Goal: Information Seeking & Learning: Learn about a topic

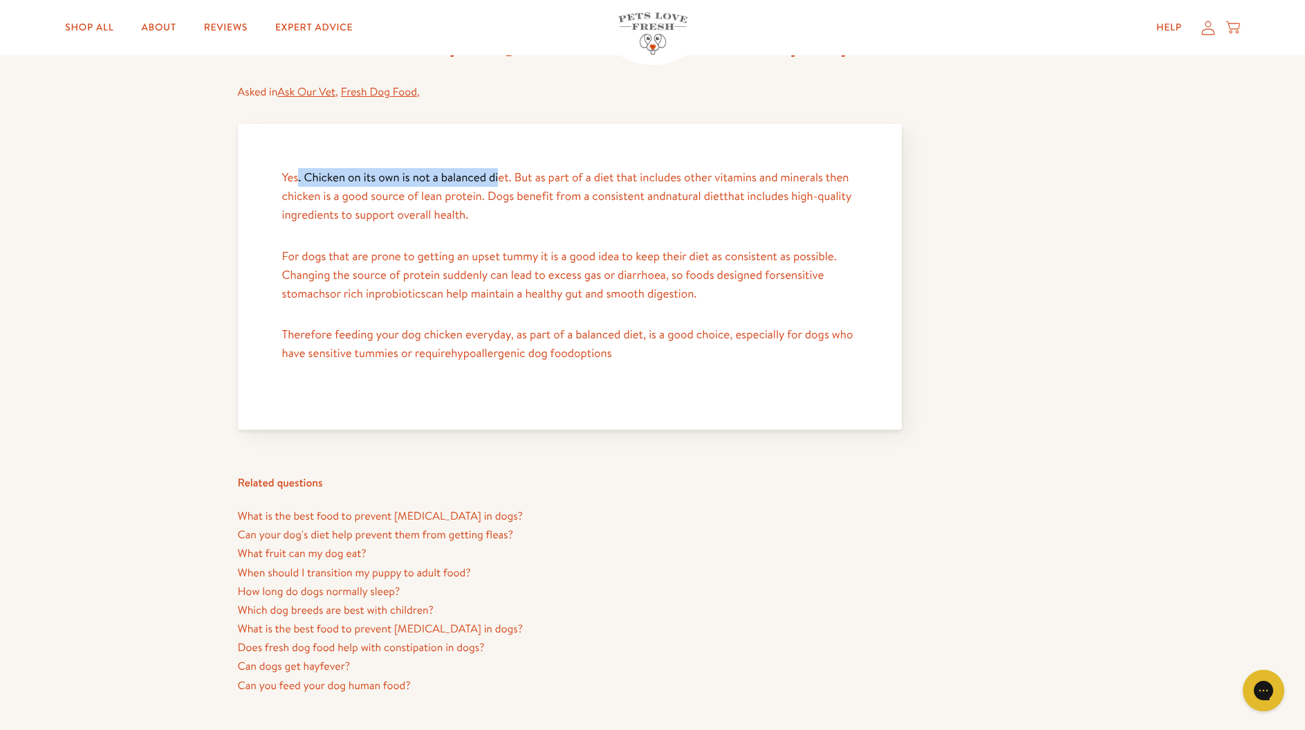
drag, startPoint x: 299, startPoint y: 172, endPoint x: 498, endPoint y: 175, distance: 199.2
click at [498, 175] on p "Yes. Chicken on its own is not a balanced diet. But as part of a diet that incl…" at bounding box center [569, 196] width 575 height 57
drag, startPoint x: 555, startPoint y: 178, endPoint x: 835, endPoint y: 178, distance: 280.8
click at [835, 178] on p "Yes. Chicken on its own is not a balanced diet. But as part of a diet that incl…" at bounding box center [569, 196] width 575 height 57
click at [757, 199] on p "Yes. Chicken on its own is not a balanced diet. But as part of a diet that incl…" at bounding box center [569, 196] width 575 height 57
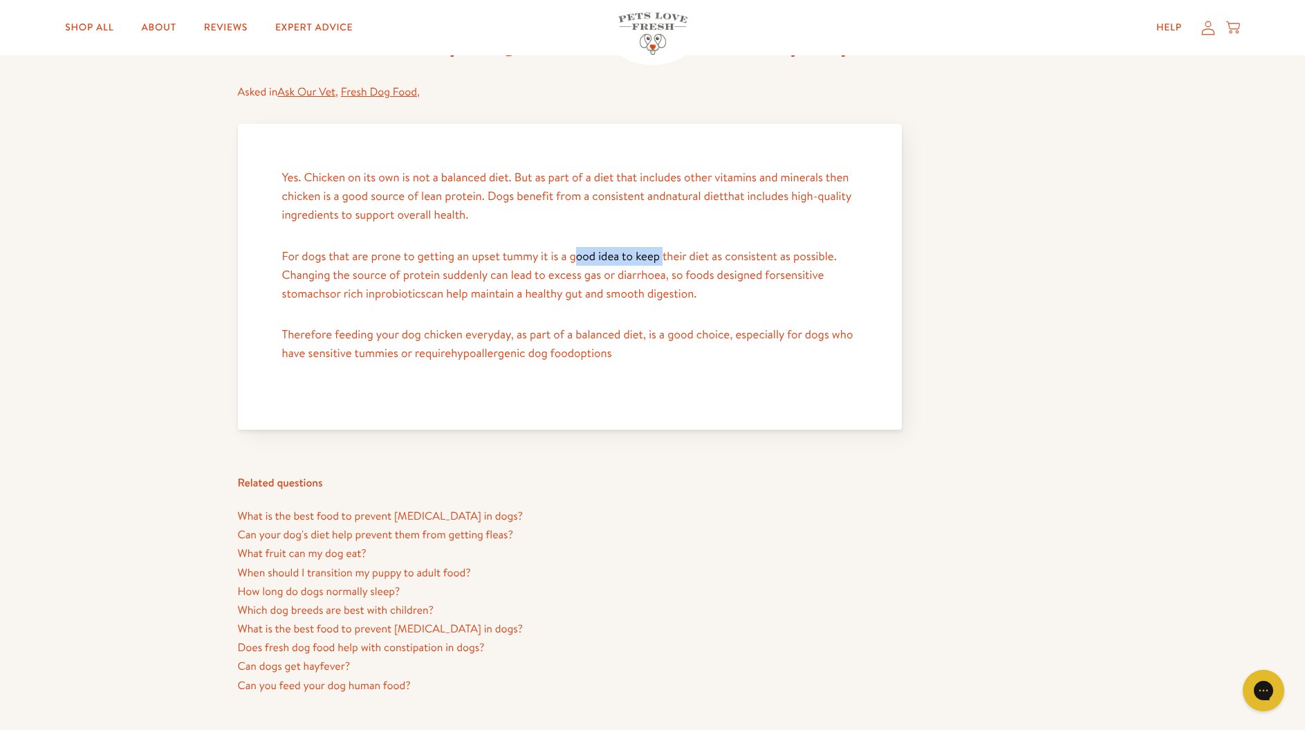
drag, startPoint x: 577, startPoint y: 253, endPoint x: 665, endPoint y: 252, distance: 87.8
click at [665, 252] on p "For dogs that are prone to getting an upset tummy it is a good idea to keep the…" at bounding box center [569, 275] width 575 height 57
click at [734, 252] on p "For dogs that are prone to getting an upset tummy it is a good idea to keep the…" at bounding box center [569, 275] width 575 height 57
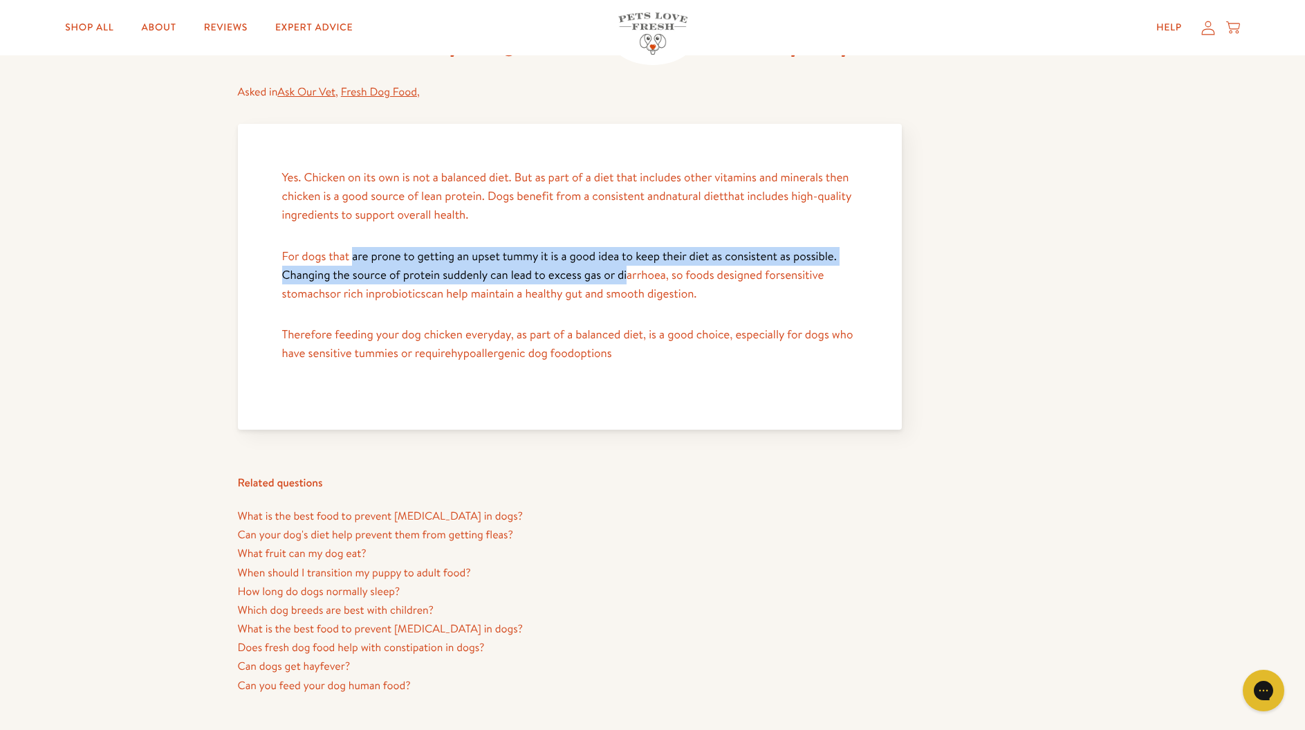
drag, startPoint x: 352, startPoint y: 250, endPoint x: 604, endPoint y: 266, distance: 253.0
click at [629, 262] on p "For dogs that are prone to getting an upset tummy it is a good idea to keep the…" at bounding box center [569, 275] width 575 height 57
click at [572, 268] on p "For dogs that are prone to getting an upset tummy it is a good idea to keep the…" at bounding box center [569, 275] width 575 height 57
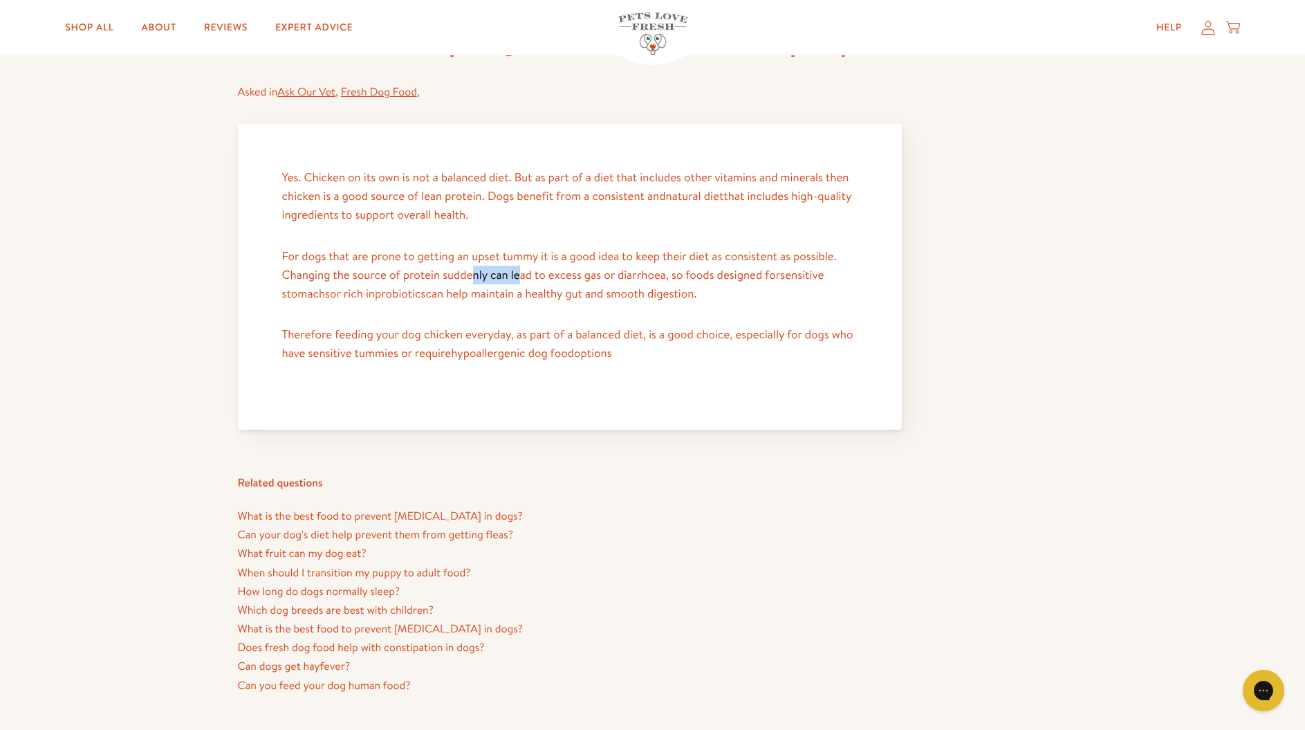
drag, startPoint x: 470, startPoint y: 270, endPoint x: 522, endPoint y: 267, distance: 51.9
click at [522, 267] on p "For dogs that are prone to getting an upset tummy it is a good idea to keep the…" at bounding box center [569, 275] width 575 height 57
click at [524, 270] on p "For dogs that are prone to getting an upset tummy it is a good idea to keep the…" at bounding box center [569, 275] width 575 height 57
drag, startPoint x: 557, startPoint y: 271, endPoint x: 728, endPoint y: 271, distance: 170.1
click at [699, 271] on p "For dogs that are prone to getting an upset tummy it is a good idea to keep the…" at bounding box center [569, 275] width 575 height 57
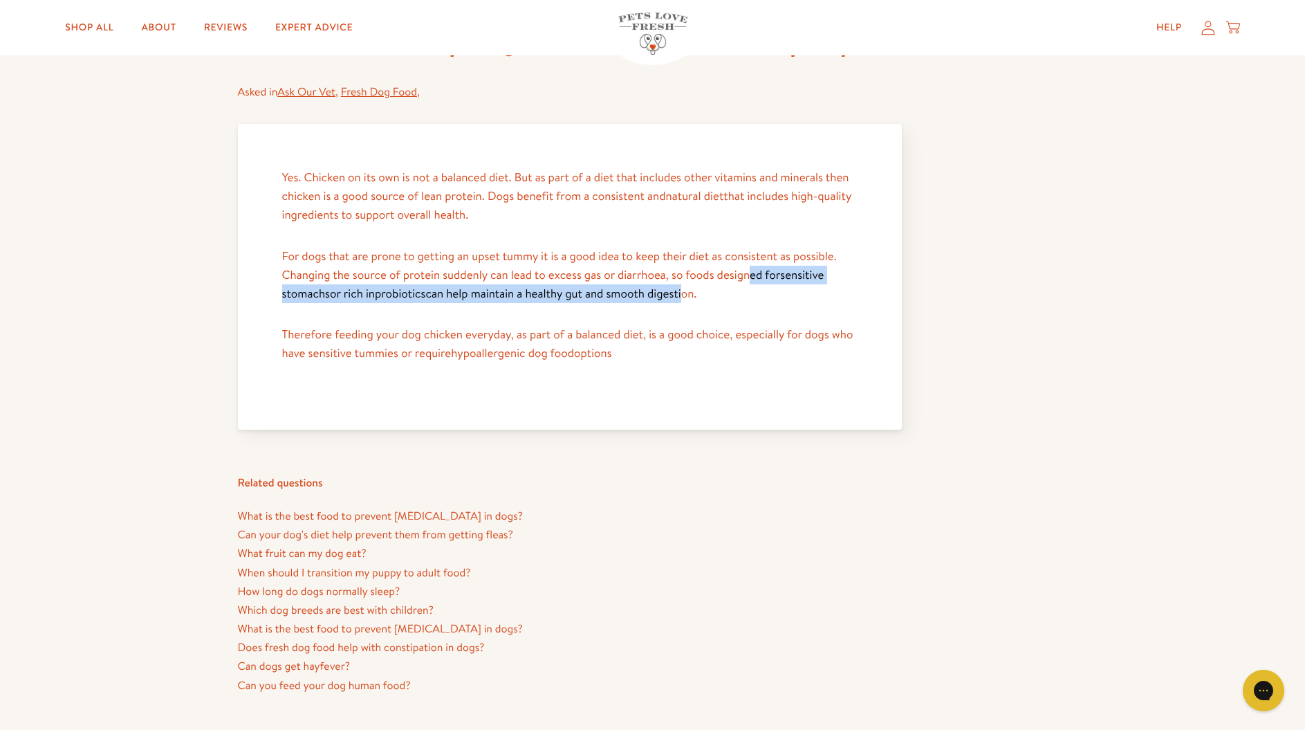
drag, startPoint x: 750, startPoint y: 271, endPoint x: 685, endPoint y: 283, distance: 65.4
click at [687, 282] on p "For dogs that are prone to getting an upset tummy it is a good idea to keep the…" at bounding box center [569, 275] width 575 height 57
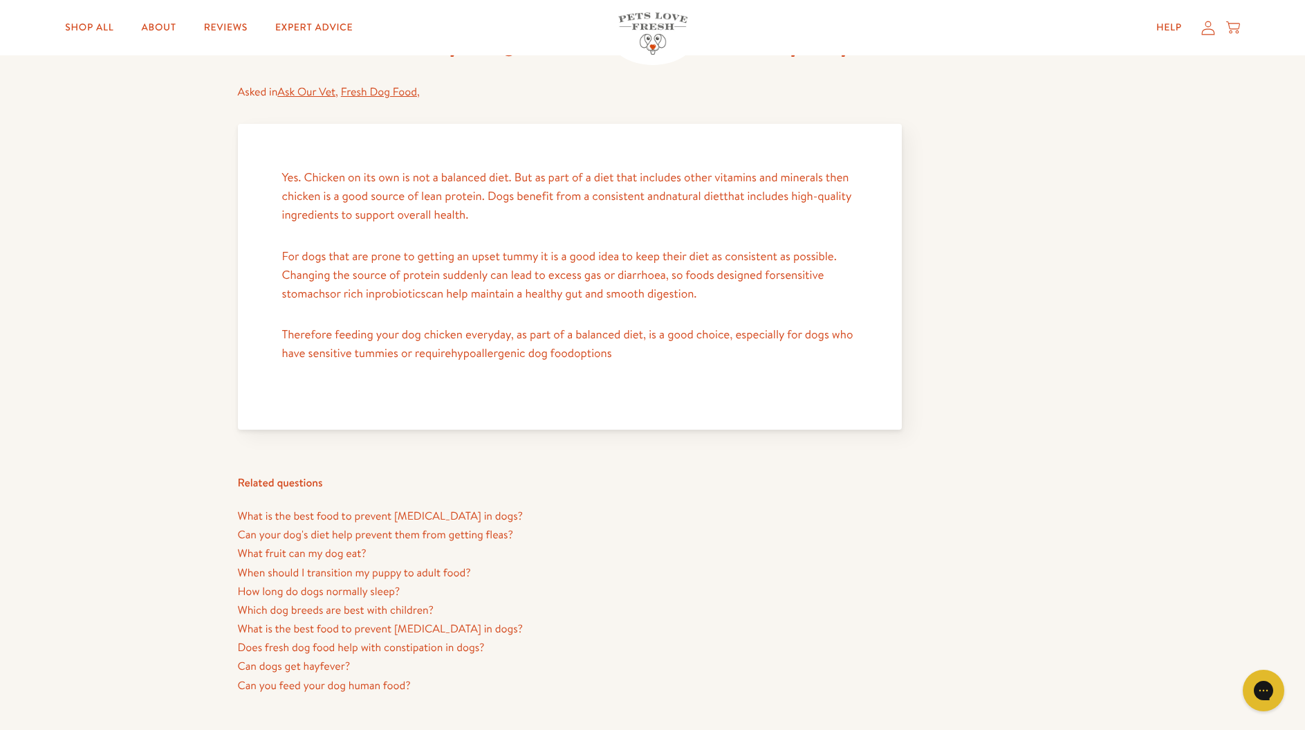
click at [691, 286] on p "For dogs that are prone to getting an upset tummy it is a good idea to keep the…" at bounding box center [569, 275] width 575 height 57
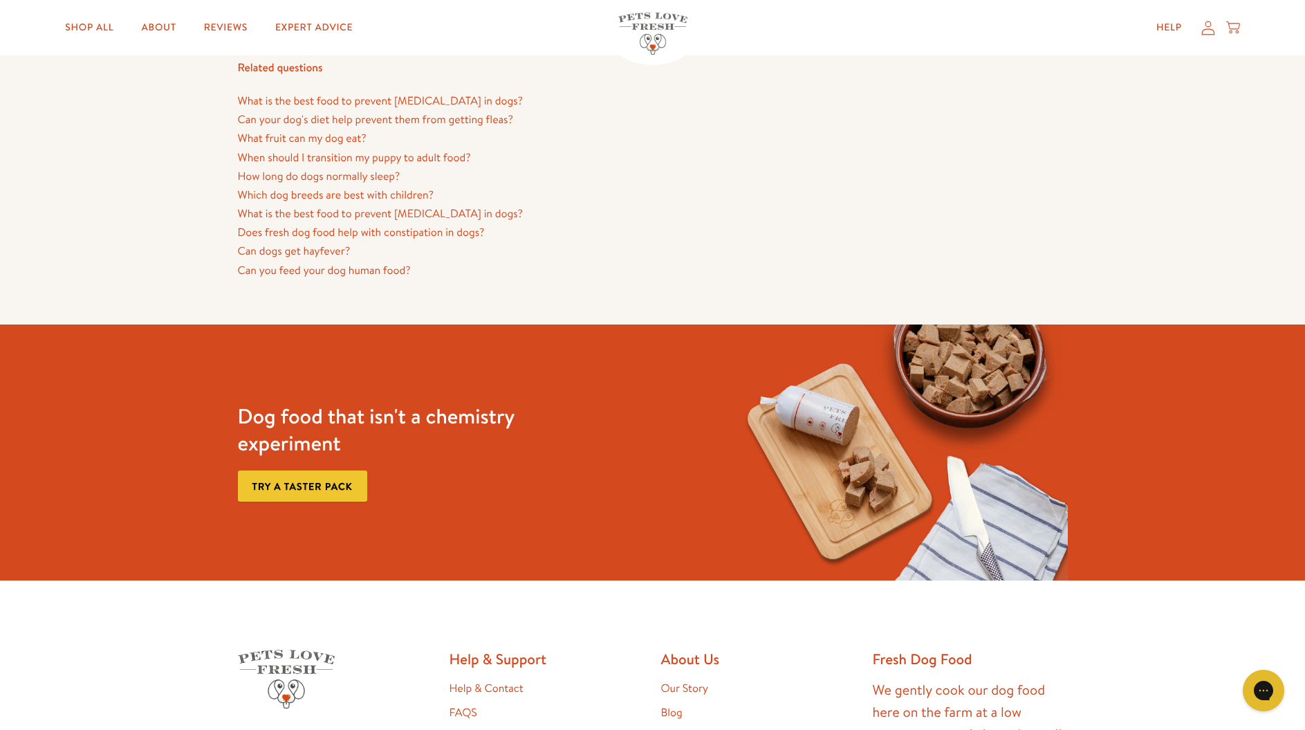
scroll to position [415, 0]
